Goal: Communication & Community: Ask a question

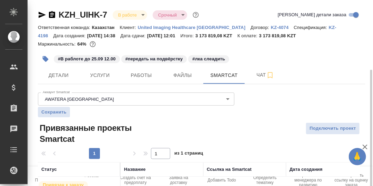
scroll to position [38, 0]
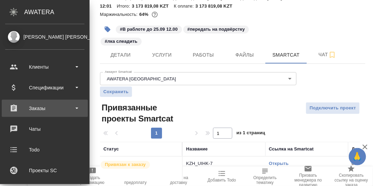
click at [35, 109] on div "Заказы" at bounding box center [44, 108] width 79 height 10
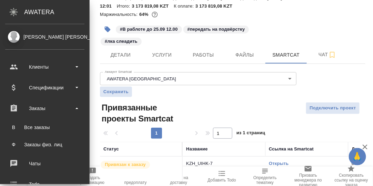
drag, startPoint x: 37, startPoint y: 125, endPoint x: 52, endPoint y: 124, distance: 15.8
click at [37, 125] on div "Все заказы" at bounding box center [45, 127] width 72 height 7
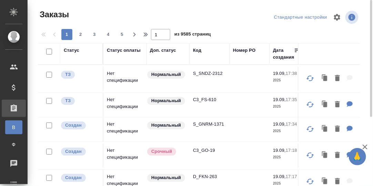
click at [199, 52] on div "Код" at bounding box center [197, 50] width 8 height 7
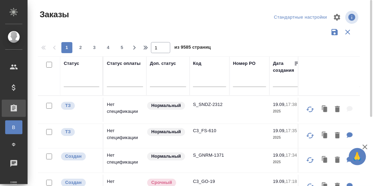
click at [203, 83] on input "text" at bounding box center [209, 82] width 33 height 9
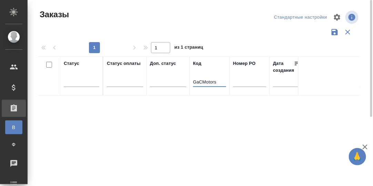
click at [203, 81] on input "GaCMotors" at bounding box center [209, 82] width 33 height 9
drag, startPoint x: 218, startPoint y: 81, endPoint x: 188, endPoint y: 84, distance: 30.2
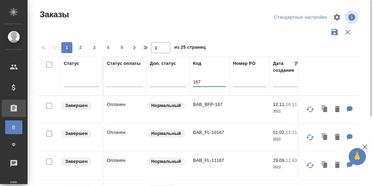
click at [193, 81] on input "167" at bounding box center [209, 82] width 33 height 9
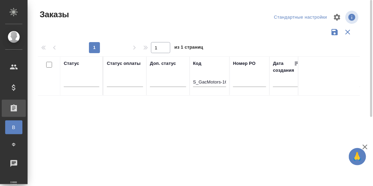
scroll to position [0, 4]
drag, startPoint x: 208, startPoint y: 82, endPoint x: 256, endPoint y: 80, distance: 48.6
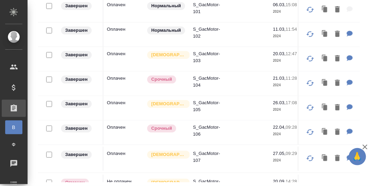
scroll to position [0, 0]
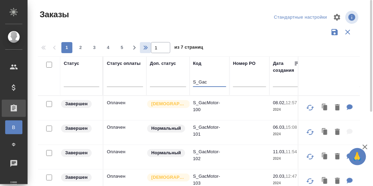
type input "S_Gac"
click at [145, 46] on icon "button" at bounding box center [146, 47] width 8 height 8
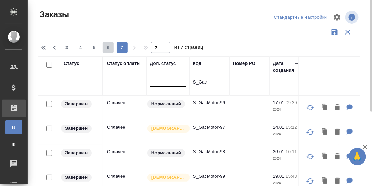
drag, startPoint x: 108, startPoint y: 48, endPoint x: 182, endPoint y: 86, distance: 83.0
click at [108, 49] on span "6" at bounding box center [108, 47] width 11 height 7
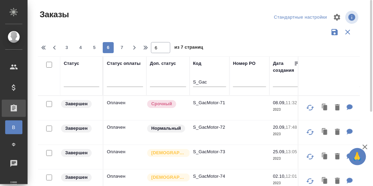
drag, startPoint x: 81, startPoint y: 45, endPoint x: 220, endPoint y: 147, distance: 172.3
click at [81, 45] on span "4" at bounding box center [80, 47] width 11 height 7
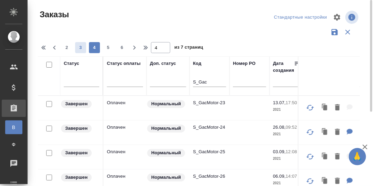
click at [77, 49] on span "3" at bounding box center [80, 47] width 11 height 7
type input "3"
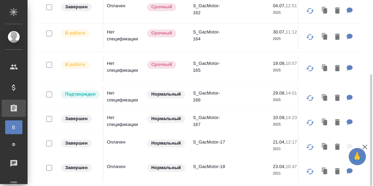
scroll to position [344, 0]
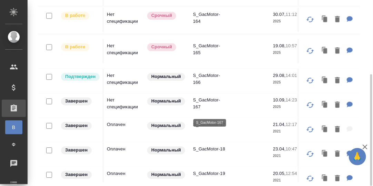
click at [209, 104] on p "S_GacMotor-167" at bounding box center [209, 104] width 33 height 14
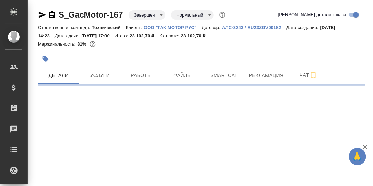
select select "RU"
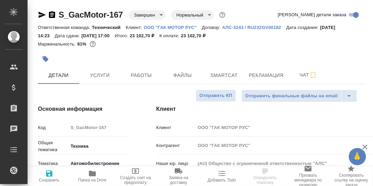
type textarea "x"
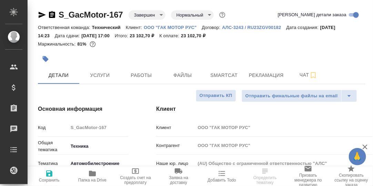
type textarea "x"
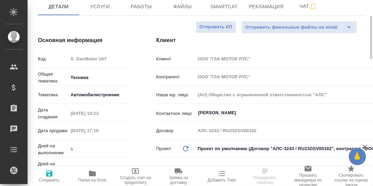
type textarea "x"
click at [92, 172] on icon "button" at bounding box center [92, 174] width 7 height 6
type textarea "x"
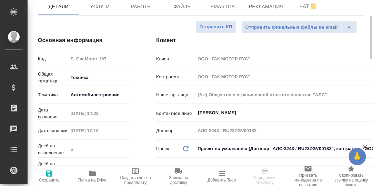
type textarea "x"
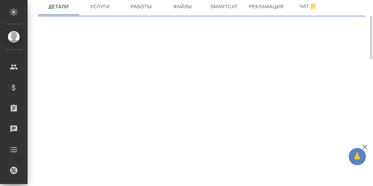
select select "RU"
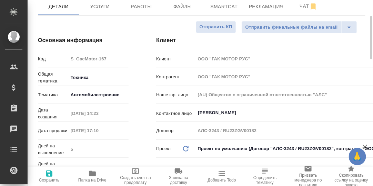
type textarea "x"
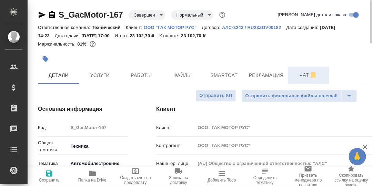
click at [305, 77] on span "Чат" at bounding box center [308, 75] width 33 height 9
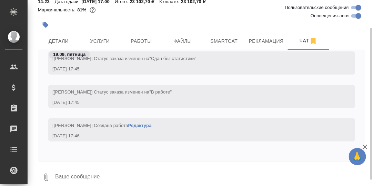
scroll to position [41, 0]
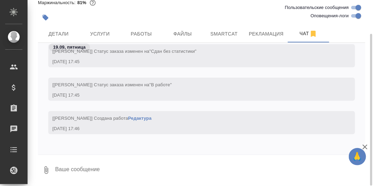
click at [107, 166] on textarea at bounding box center [209, 169] width 311 height 23
type textarea """
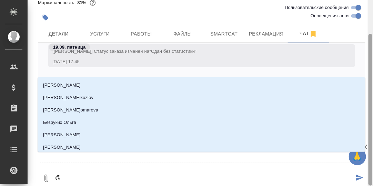
type textarea "@С"
type input "С"
type textarea "@Се"
type input "Се"
type textarea "@Сер"
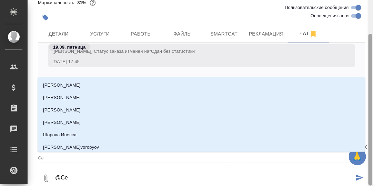
type input "Сер"
type textarea "@Серг"
type input "Серг"
type textarea "@Серге"
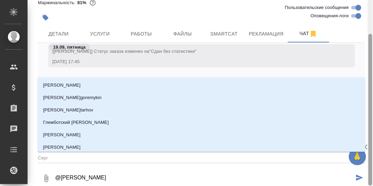
type input "Серге"
type textarea "@Сергее"
type input "Сергее"
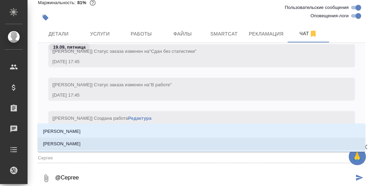
drag, startPoint x: 79, startPoint y: 142, endPoint x: 84, endPoint y: 141, distance: 5.3
click at [80, 142] on p "[PERSON_NAME]" at bounding box center [62, 143] width 38 height 7
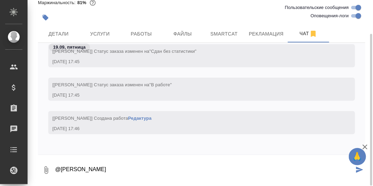
scroll to position [13194, 0]
click at [113, 169] on textarea "@Сергеева Анастасия" at bounding box center [203, 169] width 299 height 23
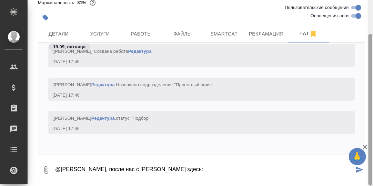
paste textarea "https://drive.awatera.com/apps/files/files?dir=/Shares/GacMotor/Orders/S_GacMot…"
type textarea "@Сергеева Анастасия, после нас с Робертом здесь: https://drive.awatera.com/apps…"
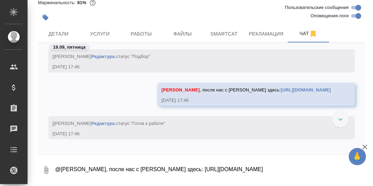
scroll to position [13244, 0]
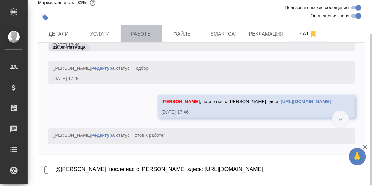
click at [135, 33] on span "Работы" at bounding box center [141, 34] width 33 height 9
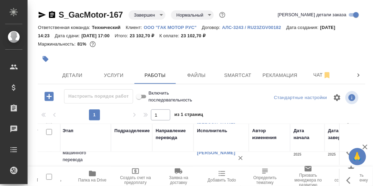
click at [48, 97] on icon "button" at bounding box center [48, 96] width 9 height 9
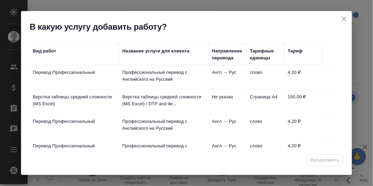
click at [47, 51] on div "Вид работ" at bounding box center [44, 51] width 23 height 7
click at [44, 51] on div "Вид работ" at bounding box center [44, 51] width 23 height 7
click at [45, 52] on div "Вид работ" at bounding box center [44, 51] width 23 height 7
click at [48, 53] on div "Вид работ" at bounding box center [44, 51] width 23 height 7
click at [343, 20] on icon "close" at bounding box center [344, 19] width 8 height 8
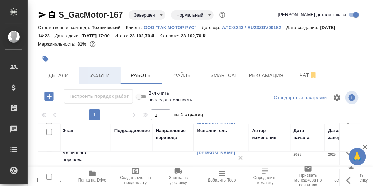
click at [95, 74] on span "Услуги" at bounding box center [99, 75] width 33 height 9
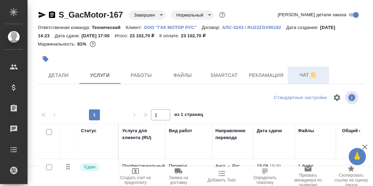
click at [304, 75] on span "Чат" at bounding box center [308, 75] width 33 height 9
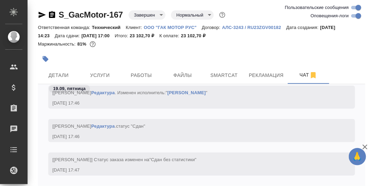
scroll to position [41, 0]
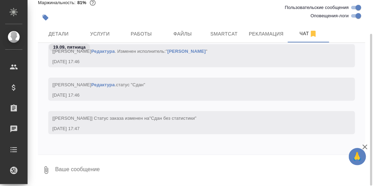
click at [95, 167] on textarea at bounding box center [209, 169] width 311 height 23
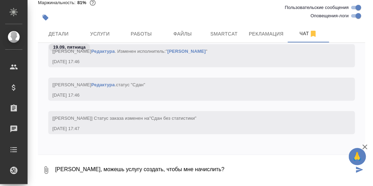
type textarea "Настя, можешь услугу создать, чтобы мне начислить?"
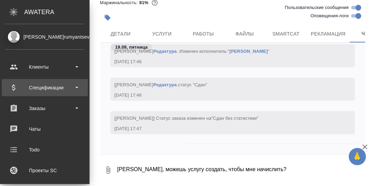
scroll to position [13765, 0]
